Goal: Task Accomplishment & Management: Manage account settings

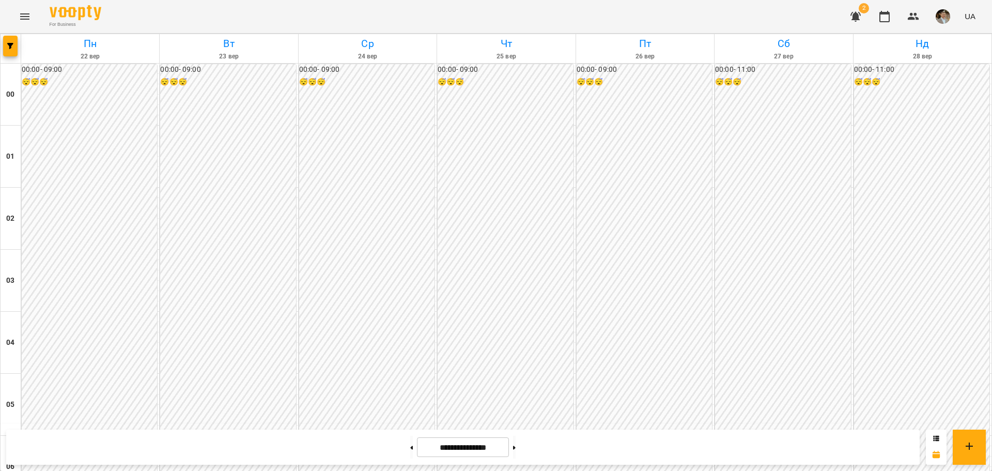
click at [856, 14] on icon "button" at bounding box center [855, 17] width 10 height 10
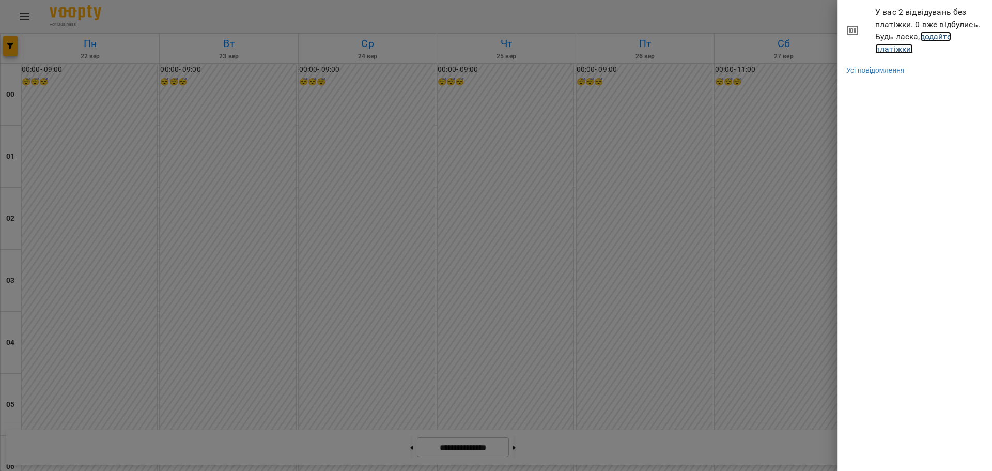
click at [903, 49] on link "додайте платіжки!" at bounding box center [913, 43] width 76 height 22
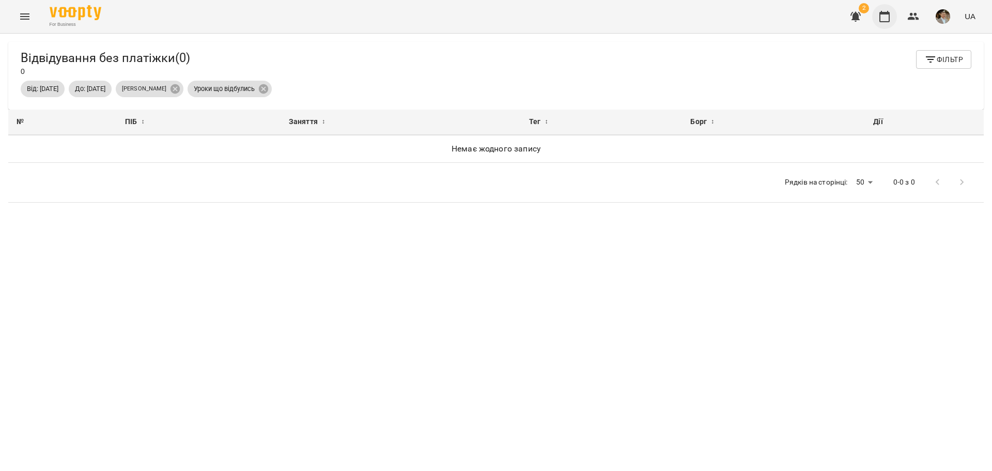
click at [887, 14] on icon "button" at bounding box center [884, 16] width 10 height 11
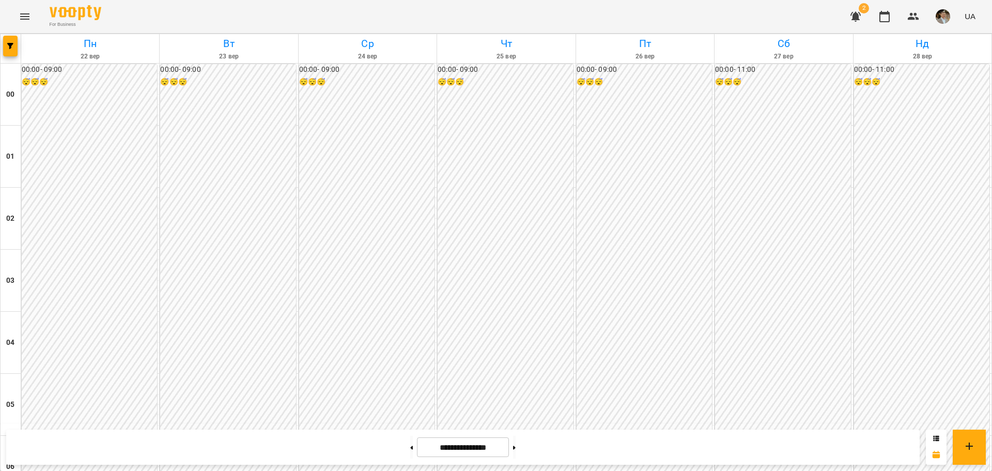
scroll to position [930, 0]
